Goal: Information Seeking & Learning: Find specific fact

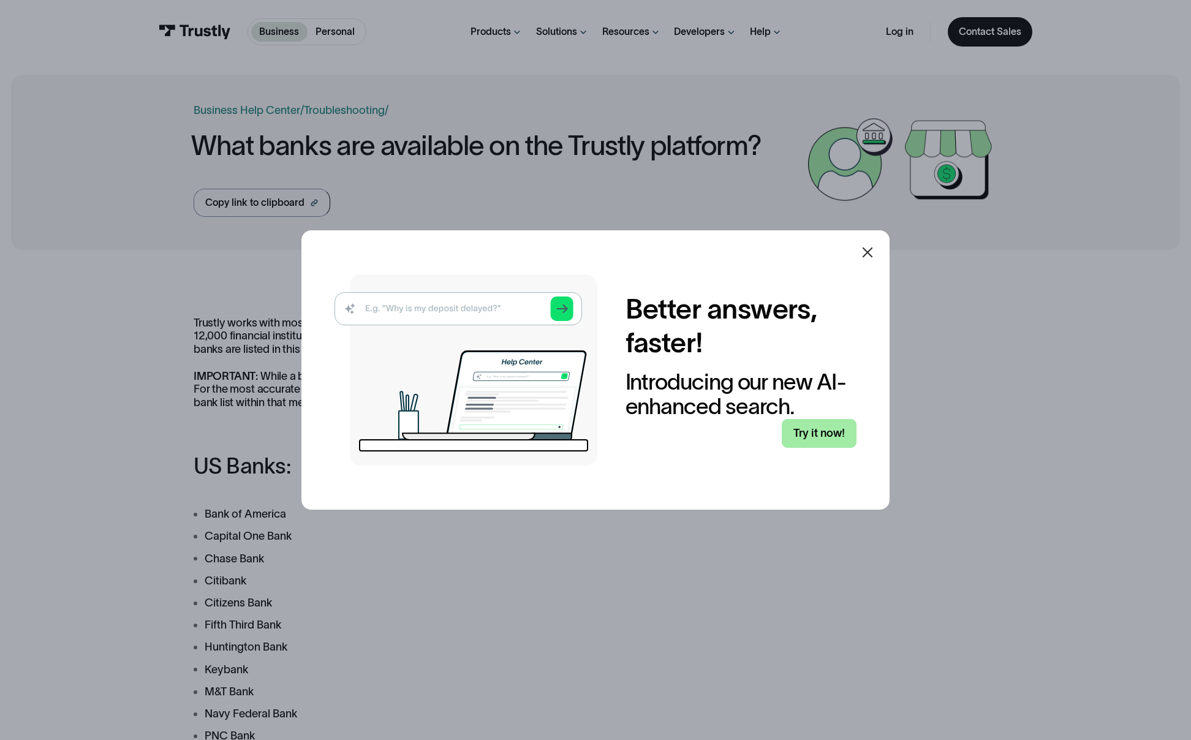
click at [808, 440] on link "Try it now!" at bounding box center [819, 433] width 75 height 29
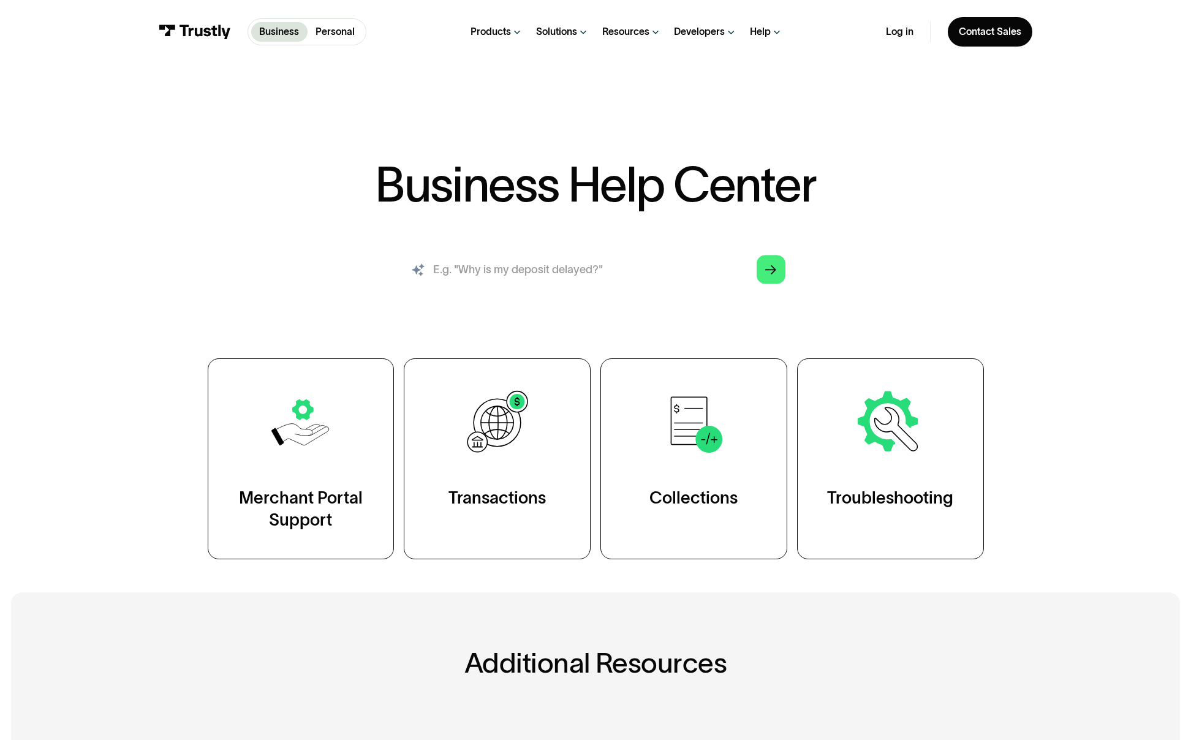
click at [517, 259] on input "search" at bounding box center [596, 269] width 402 height 44
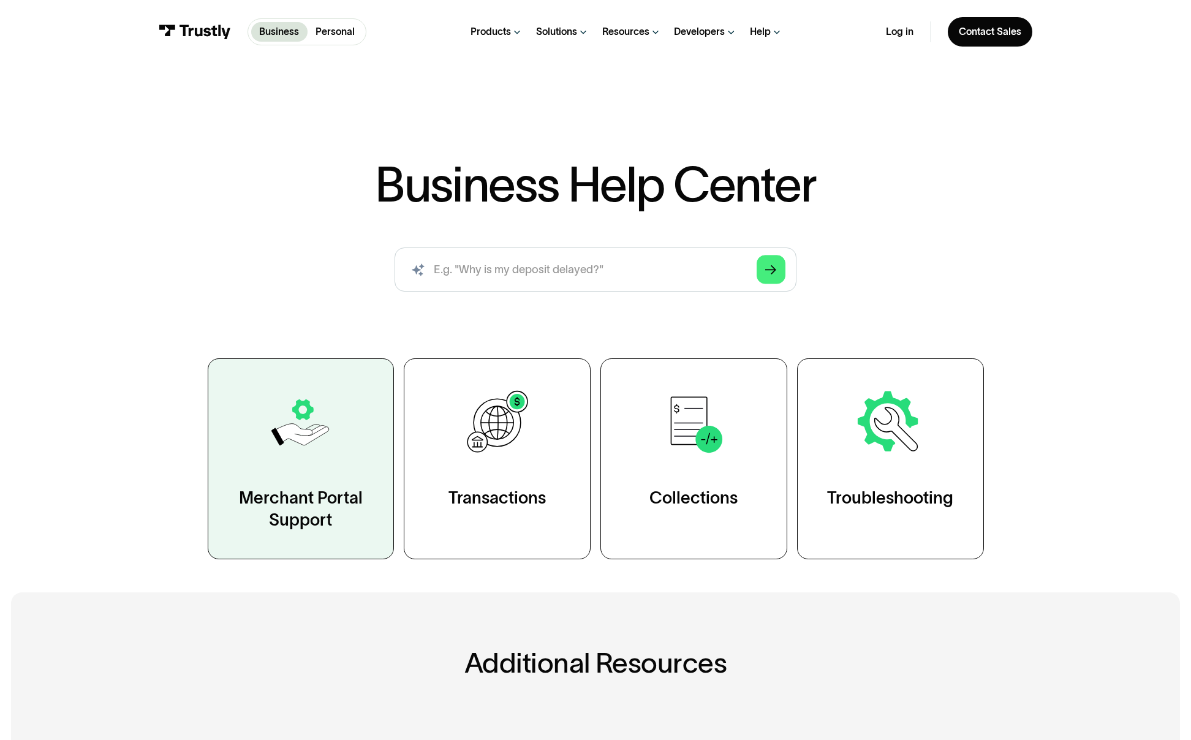
click at [357, 497] on div "Merchant Portal Support" at bounding box center [301, 508] width 130 height 44
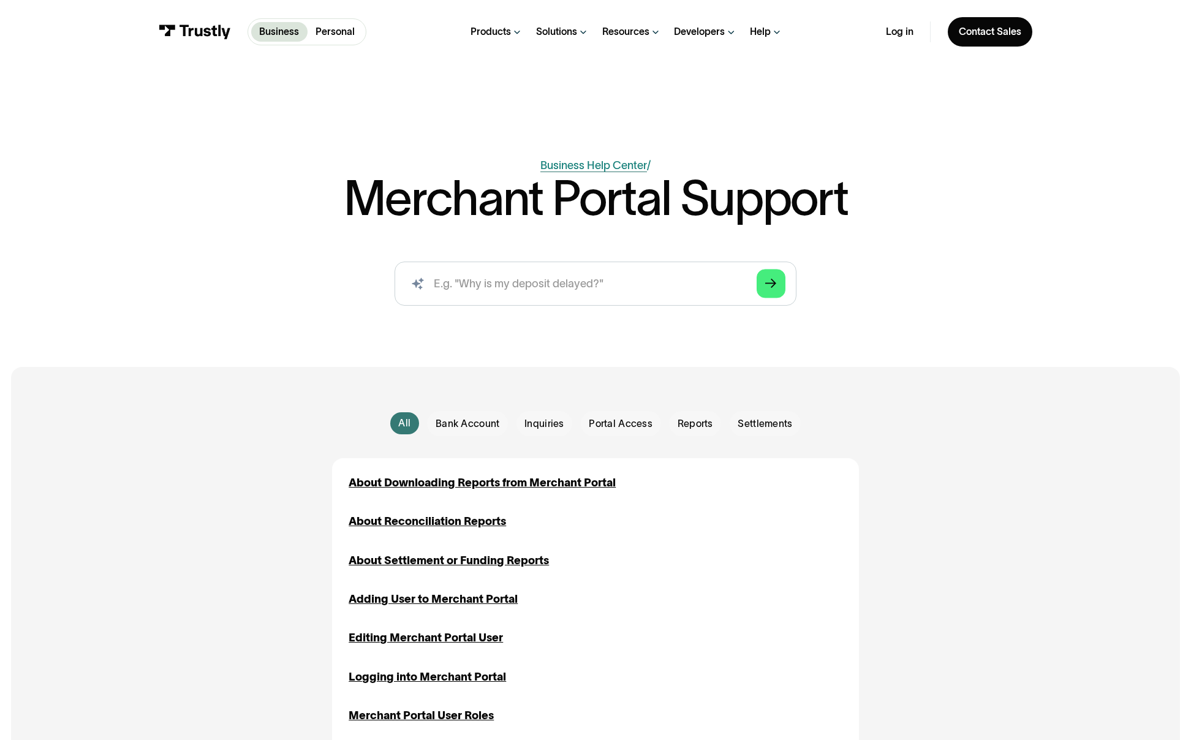
click at [624, 165] on link "Business Help Center" at bounding box center [593, 165] width 107 height 12
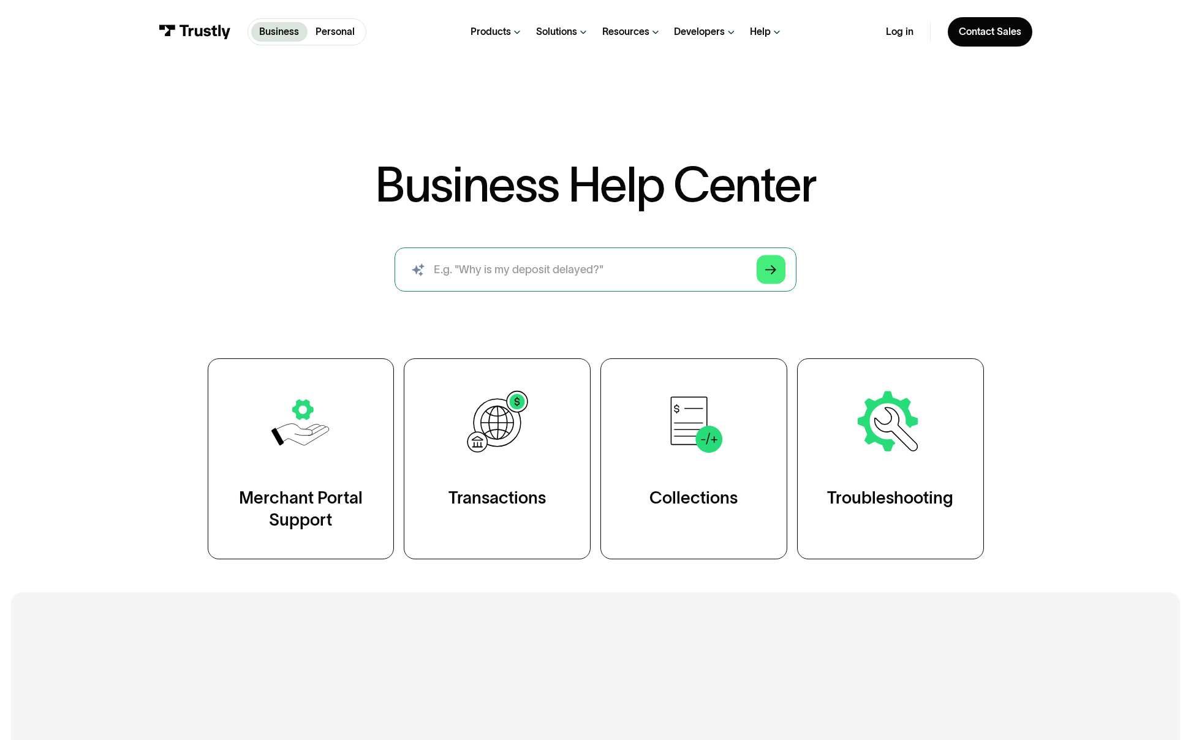
click at [610, 270] on input "search" at bounding box center [596, 269] width 402 height 44
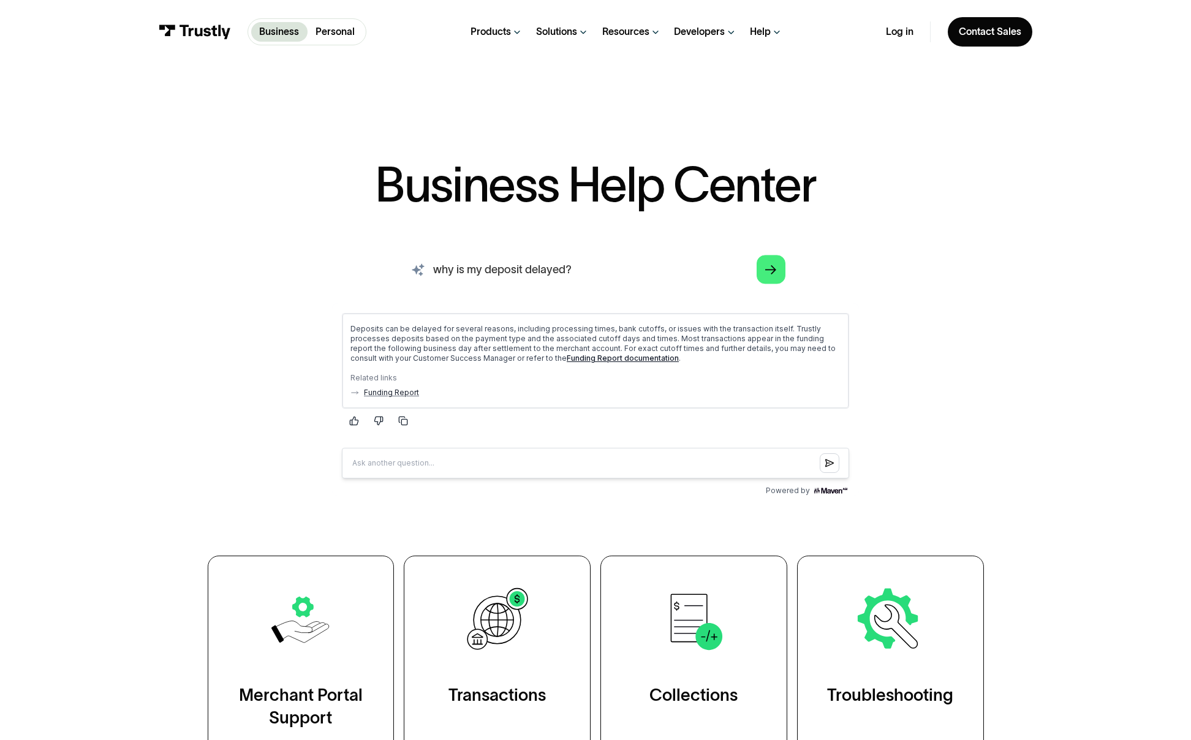
click at [653, 266] on input "why is my deposit delayed?" at bounding box center [596, 269] width 402 height 44
type input "what banks do you support?"
click at [544, 358] on link "Bank Availability" at bounding box center [551, 356] width 58 height 9
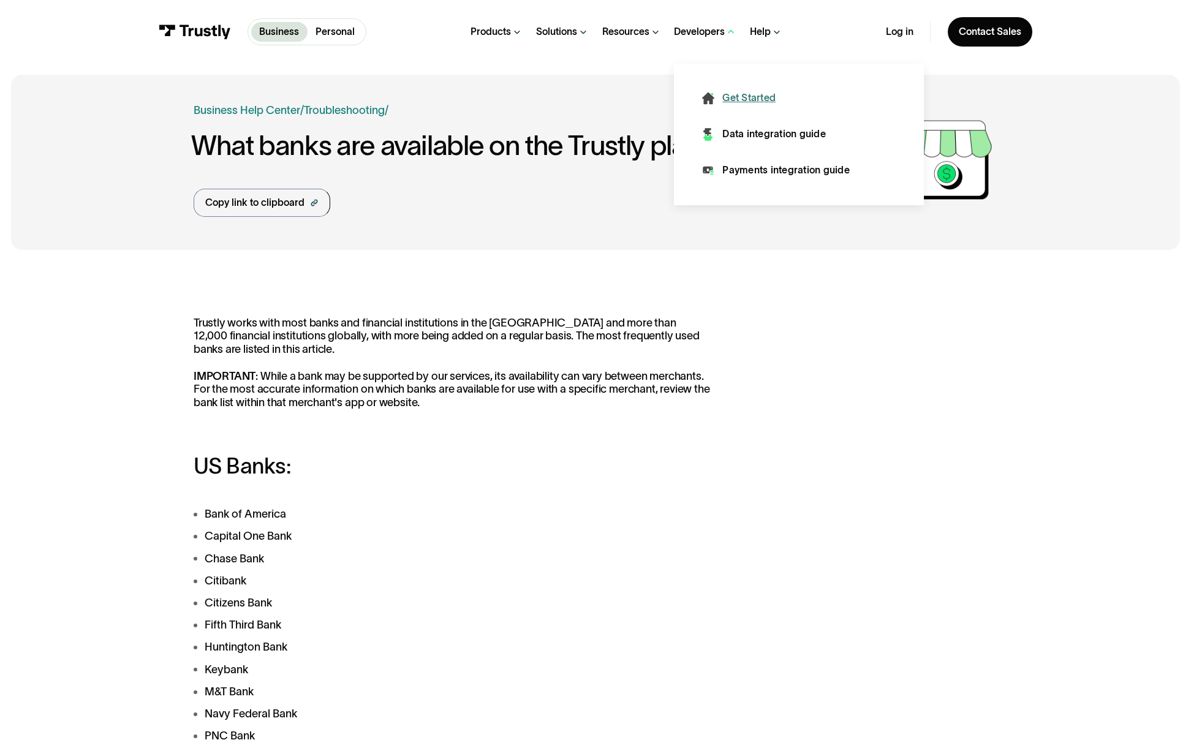
click at [736, 94] on div "Get Started" at bounding box center [748, 98] width 53 height 14
